Goal: Information Seeking & Learning: Learn about a topic

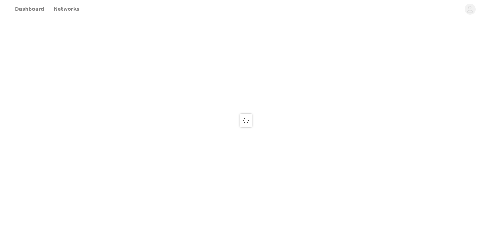
click at [319, 10] on div at bounding box center [246, 120] width 492 height 241
